Goal: Check status: Check status

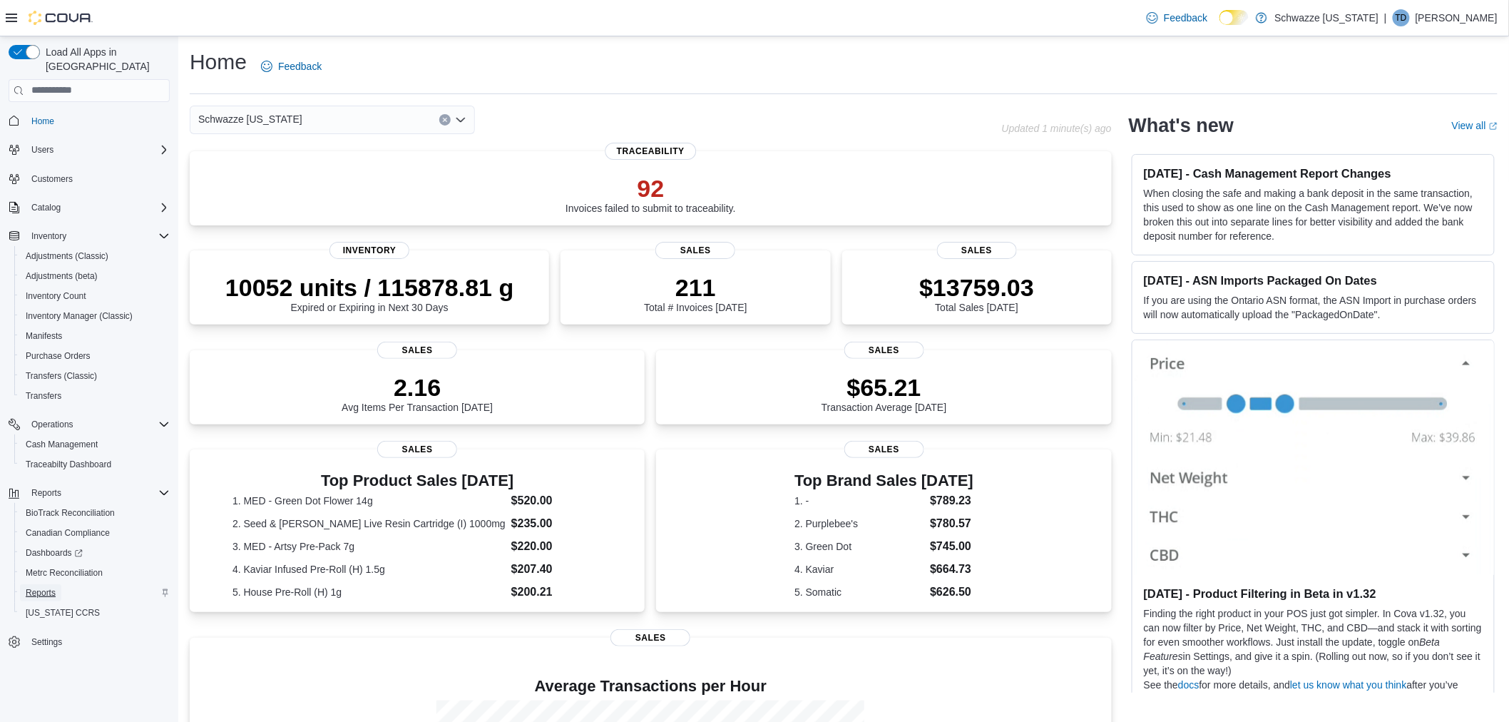
click at [51, 587] on span "Reports" at bounding box center [41, 592] width 30 height 11
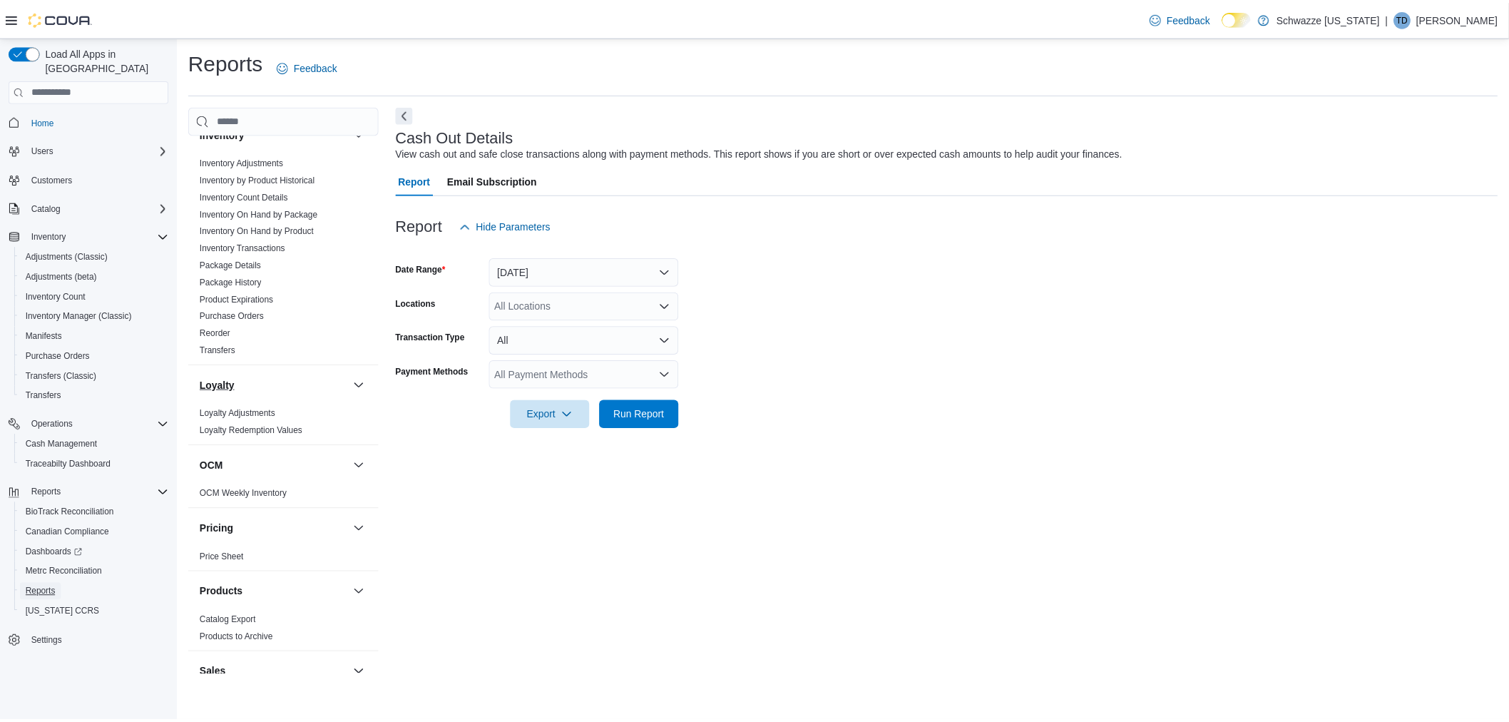
scroll to position [713, 0]
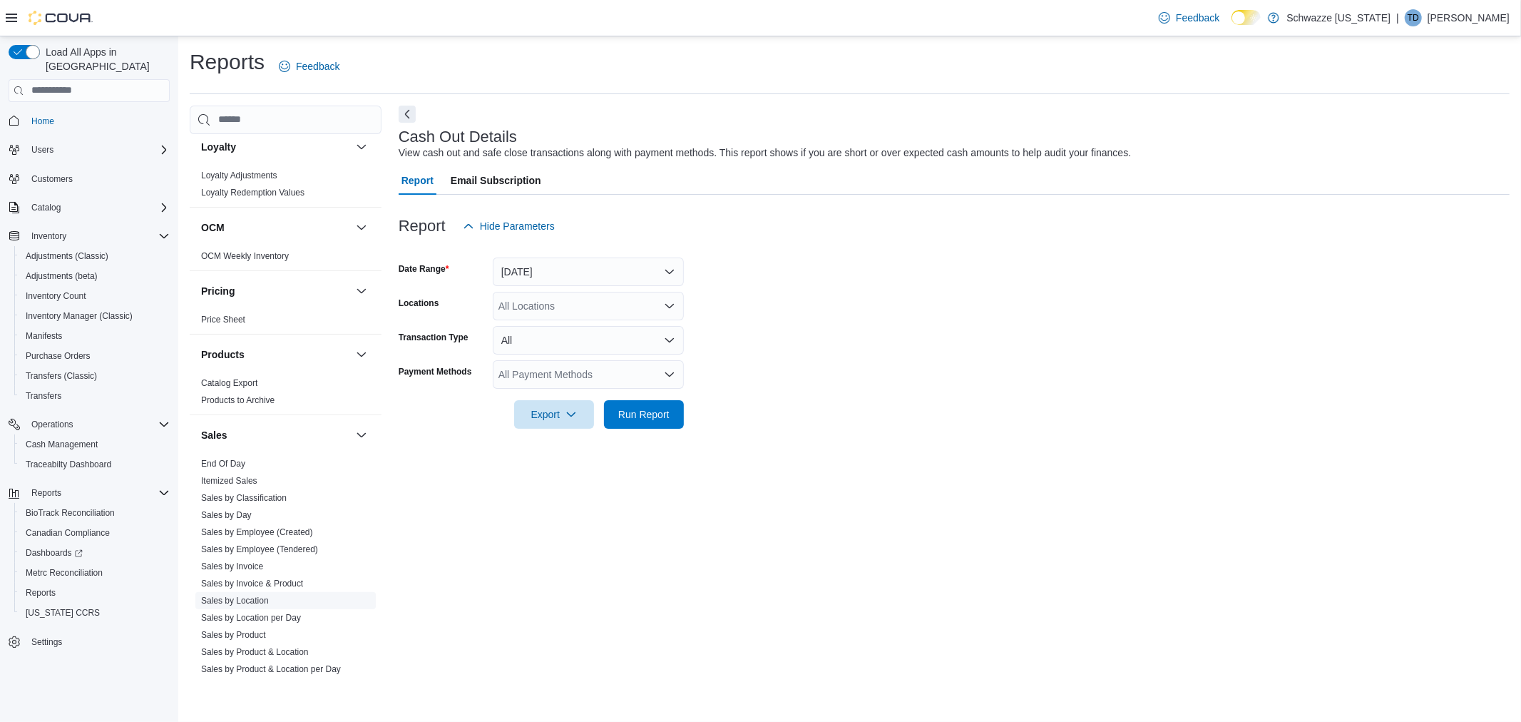
click at [233, 597] on link "Sales by Location" at bounding box center [235, 601] width 68 height 10
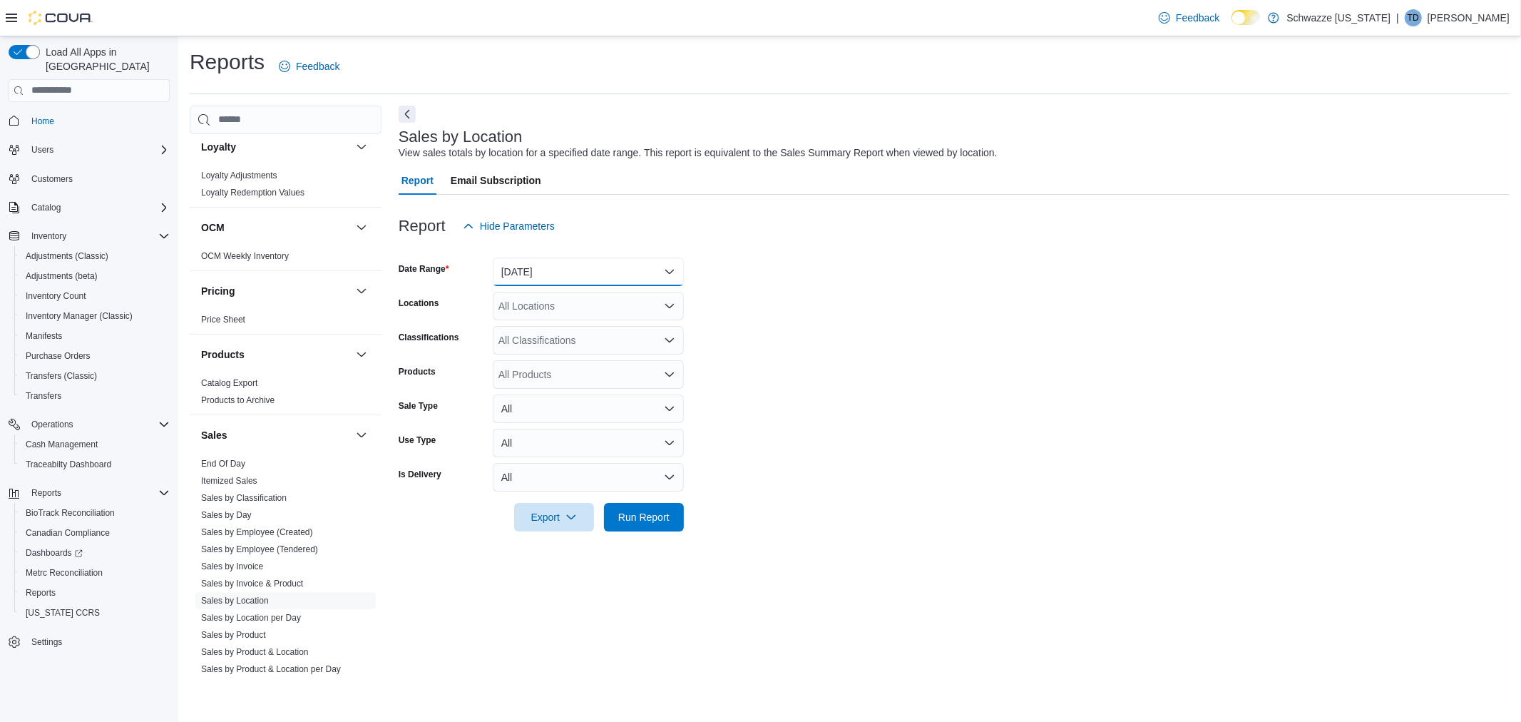
click at [549, 275] on button "[DATE]" at bounding box center [588, 271] width 191 height 29
click at [536, 328] on span "[DATE]" at bounding box center [597, 328] width 163 height 17
click at [534, 305] on div "All Locations" at bounding box center [588, 306] width 191 height 29
type input "**"
click at [556, 326] on span "SA - [GEOGRAPHIC_DATA]" at bounding box center [601, 329] width 126 height 14
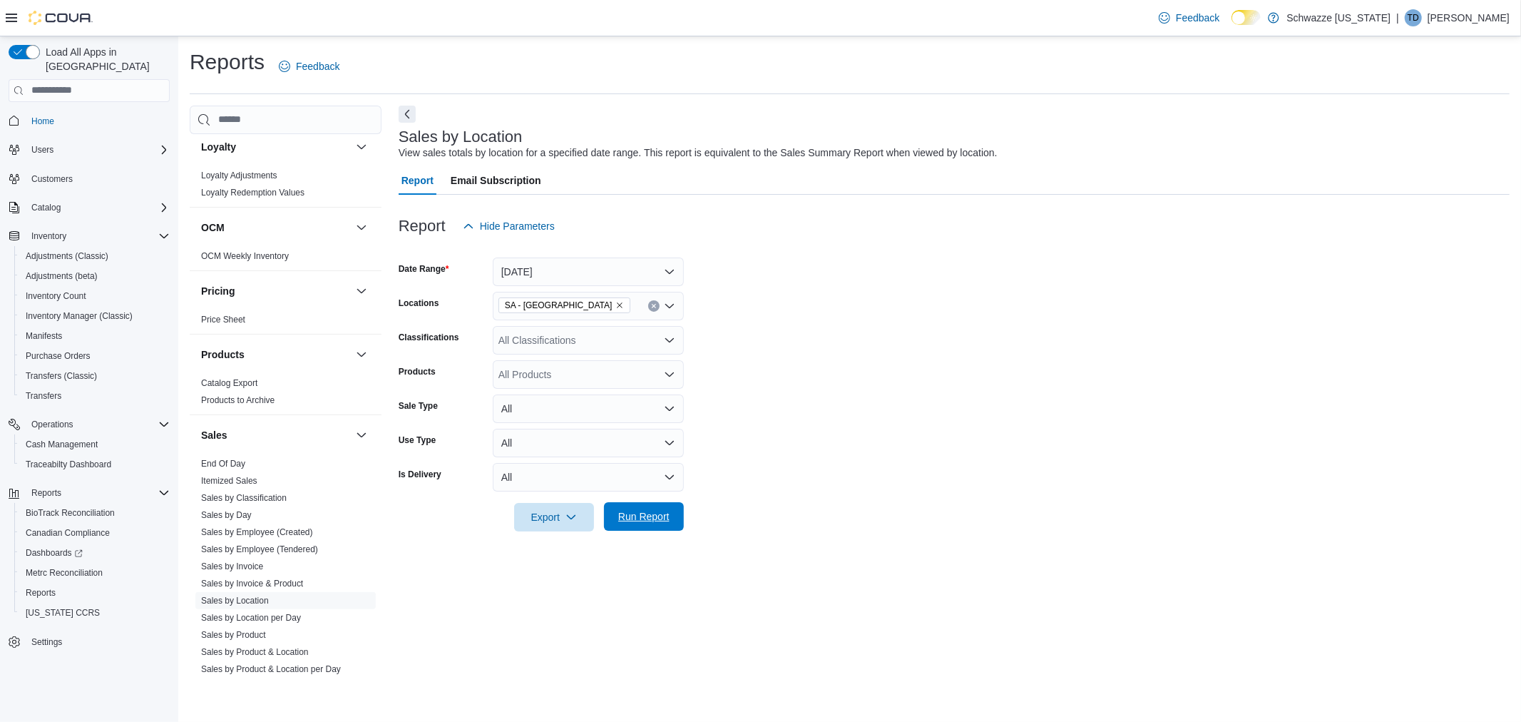
click at [648, 516] on span "Run Report" at bounding box center [643, 516] width 51 height 14
